Goal: Task Accomplishment & Management: Manage account settings

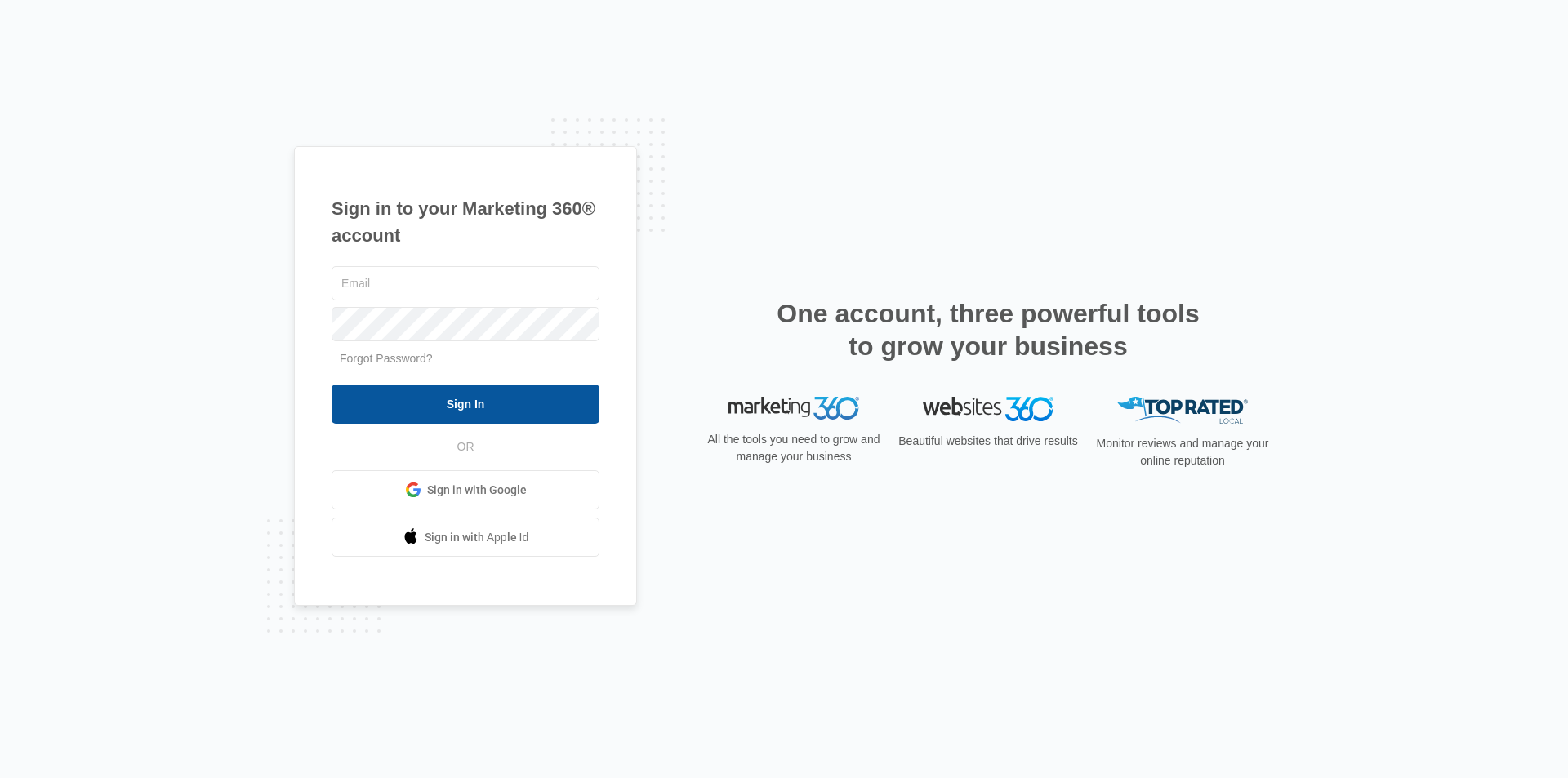
type input "[EMAIL_ADDRESS][DOMAIN_NAME]"
click at [445, 406] on input "Sign In" at bounding box center [465, 404] width 268 height 39
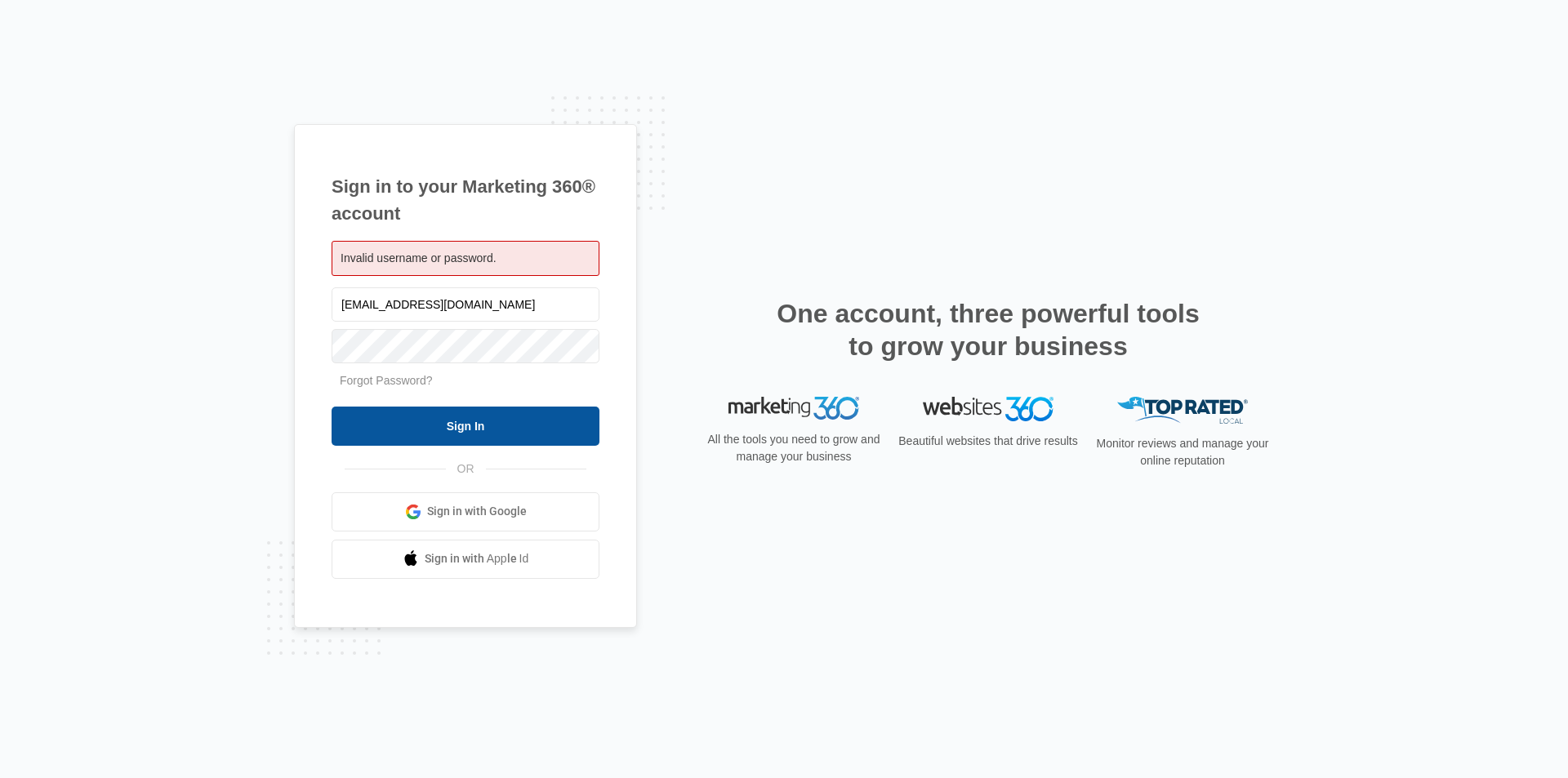
click at [475, 419] on input "Sign In" at bounding box center [465, 426] width 268 height 39
click at [519, 262] on div "Invalid username or password." at bounding box center [465, 259] width 268 height 35
click at [482, 424] on input "Sign In" at bounding box center [465, 426] width 268 height 39
click at [500, 299] on input "[EMAIL_ADDRESS][DOMAIN_NAME]" at bounding box center [465, 305] width 268 height 35
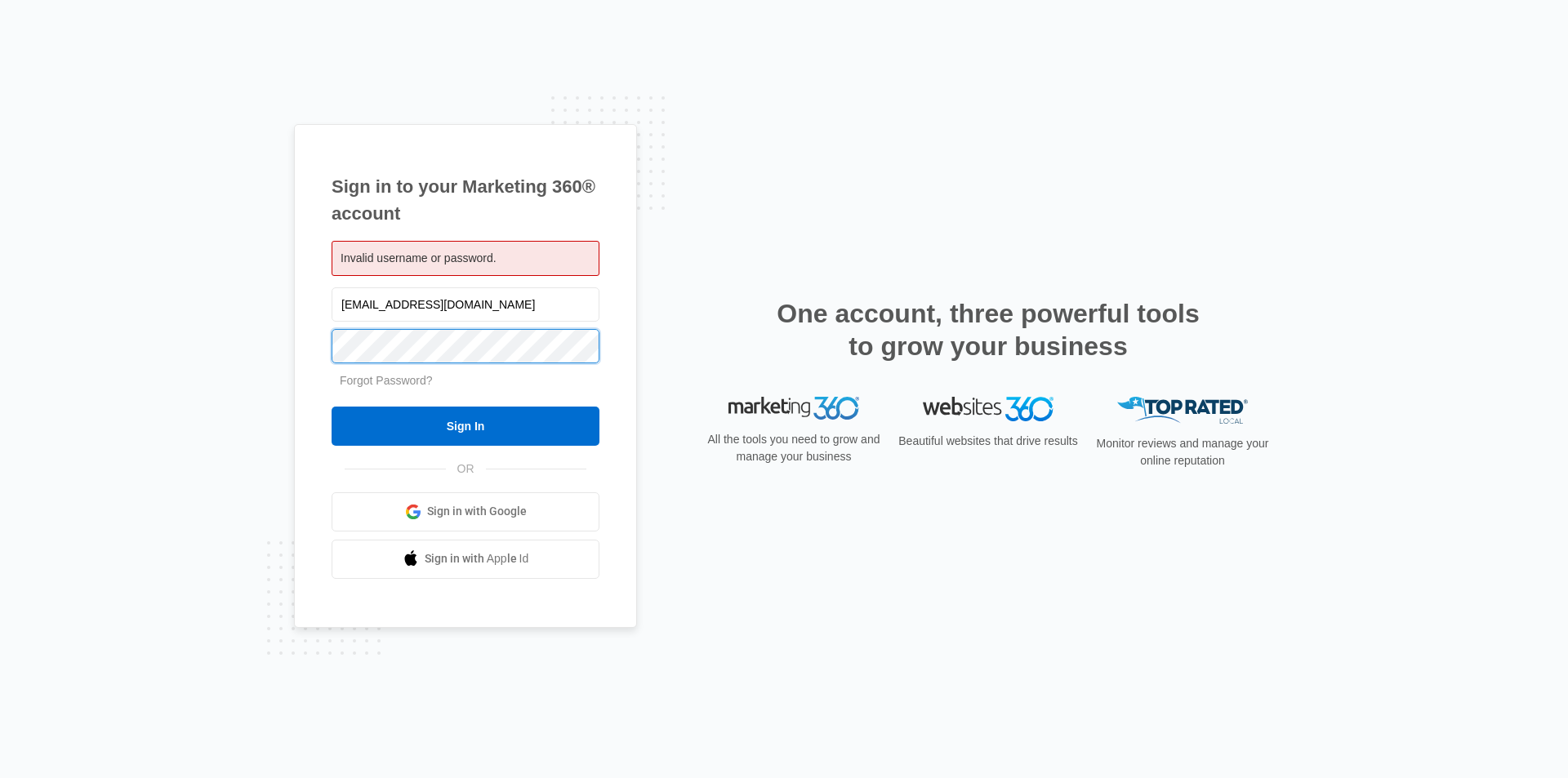
click at [293, 344] on div "Sign in to your Marketing 360® account Invalid username or password. keys2drivi…" at bounding box center [784, 389] width 1568 height 778
click at [332, 407] on input "Sign In" at bounding box center [465, 426] width 268 height 39
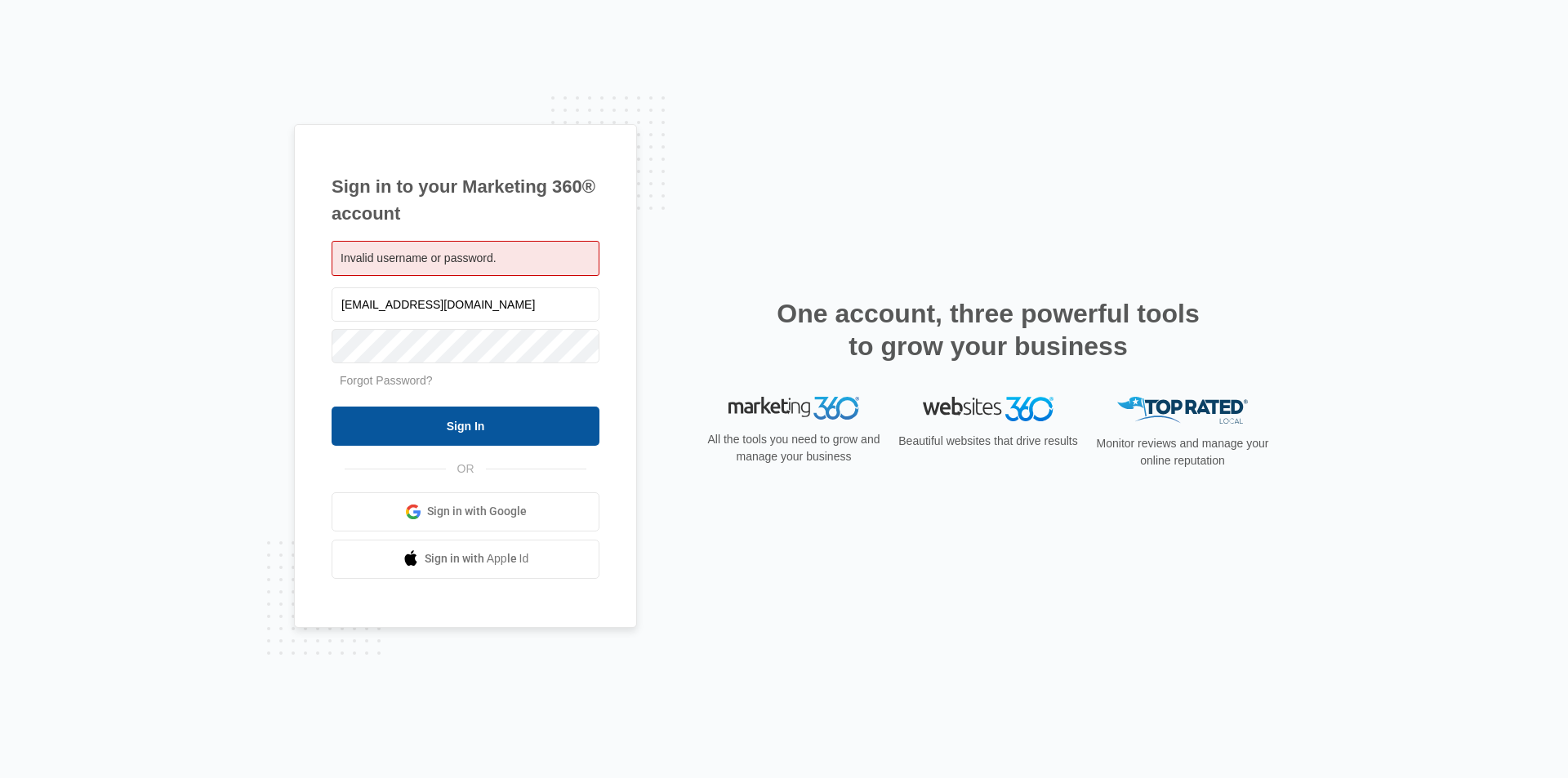
click at [490, 430] on input "Sign In" at bounding box center [465, 426] width 268 height 39
click at [529, 300] on input "[EMAIL_ADDRESS][DOMAIN_NAME]" at bounding box center [465, 305] width 268 height 35
click at [212, 473] on div "Sign in to your Marketing 360® account Invalid username or password. keys2drivi…" at bounding box center [784, 389] width 1568 height 778
click at [479, 430] on input "Sign In" at bounding box center [465, 426] width 268 height 39
